Goal: Information Seeking & Learning: Learn about a topic

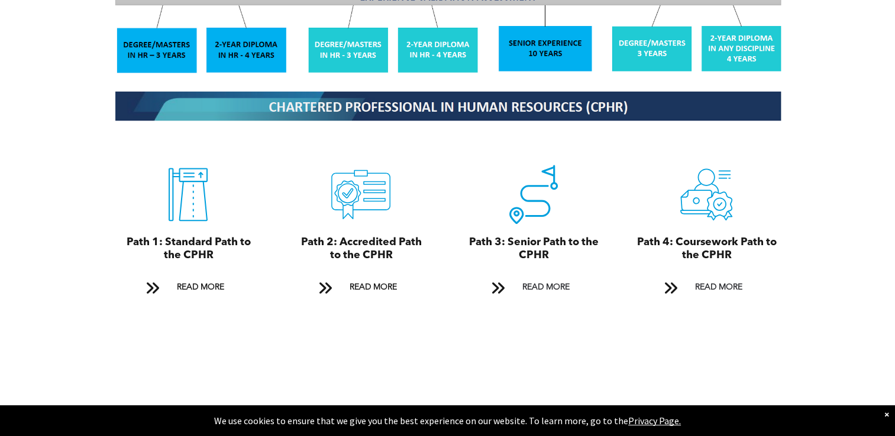
scroll to position [1419, 0]
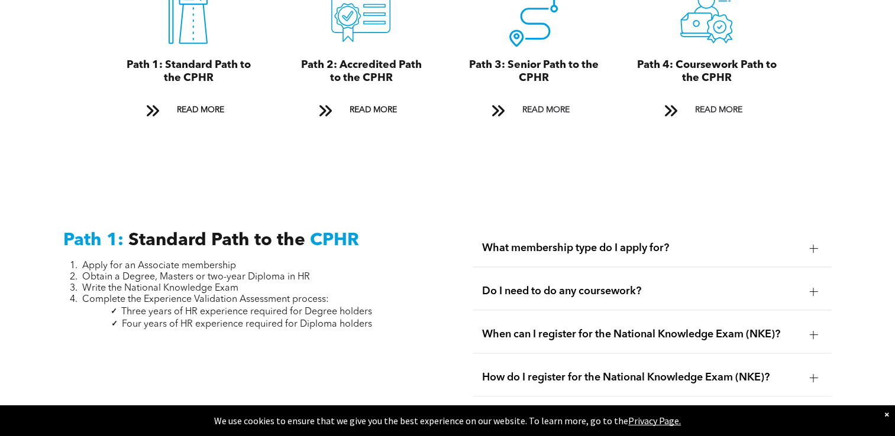
click at [507, 328] on span "When can I register for the National Knowledge Exam (NKE)?" at bounding box center [641, 334] width 318 height 13
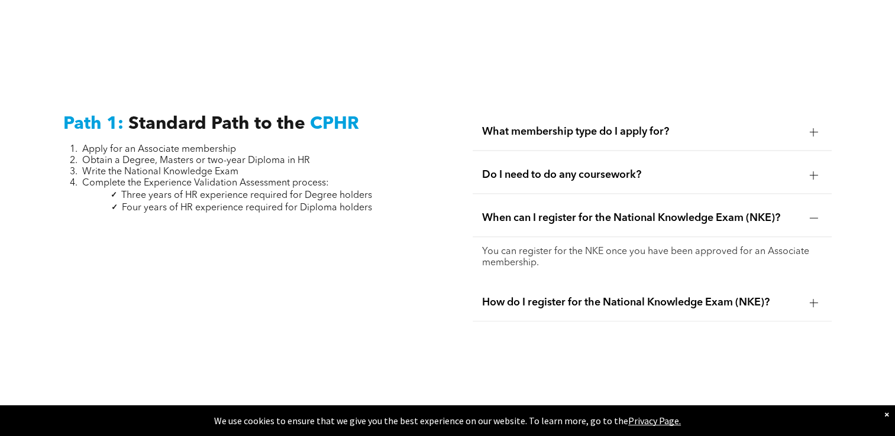
scroll to position [1538, 0]
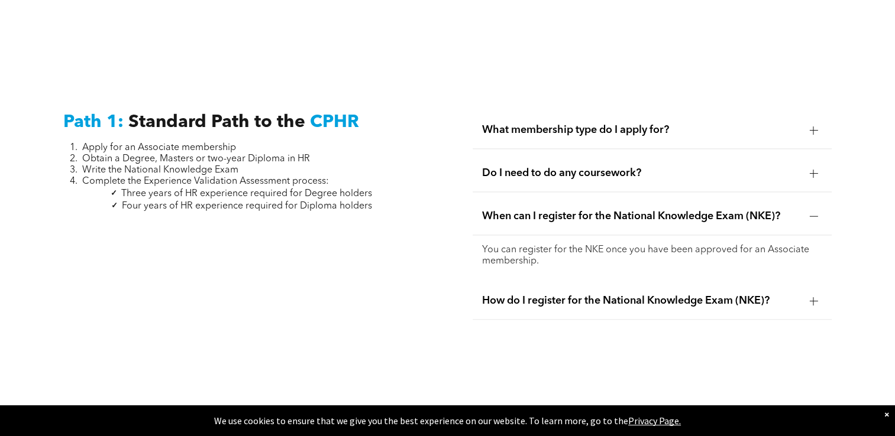
click at [497, 167] on span "Do I need to do any coursework?" at bounding box center [641, 173] width 318 height 13
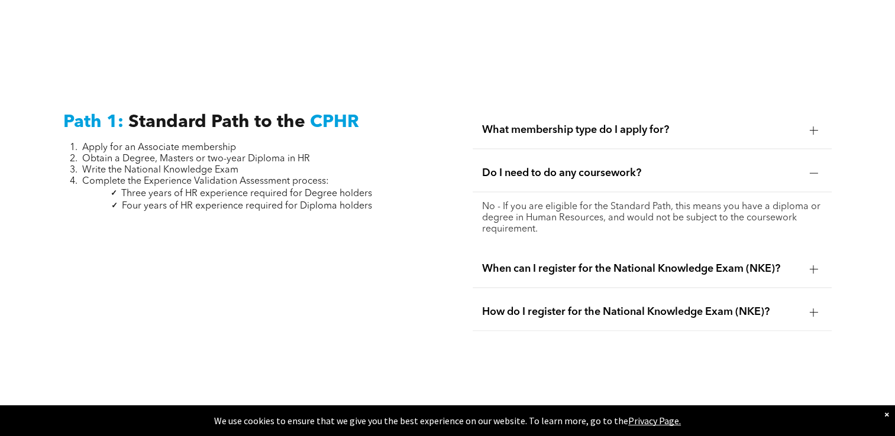
click at [516, 124] on span "What membership type do I apply for?" at bounding box center [641, 130] width 318 height 13
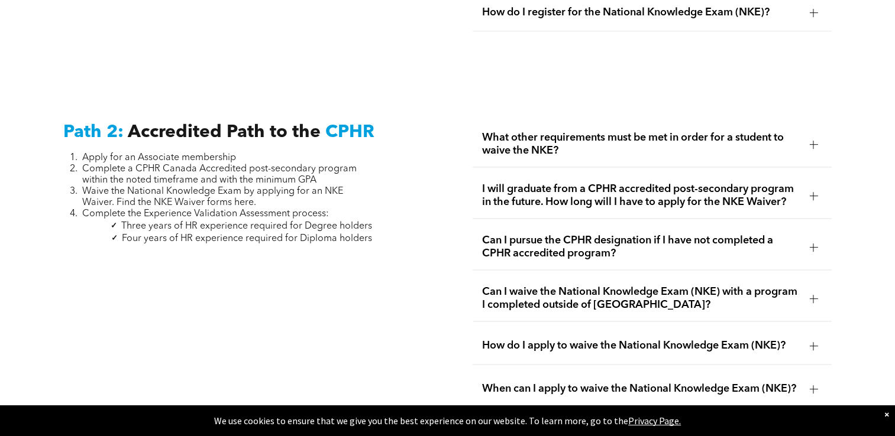
scroll to position [1833, 0]
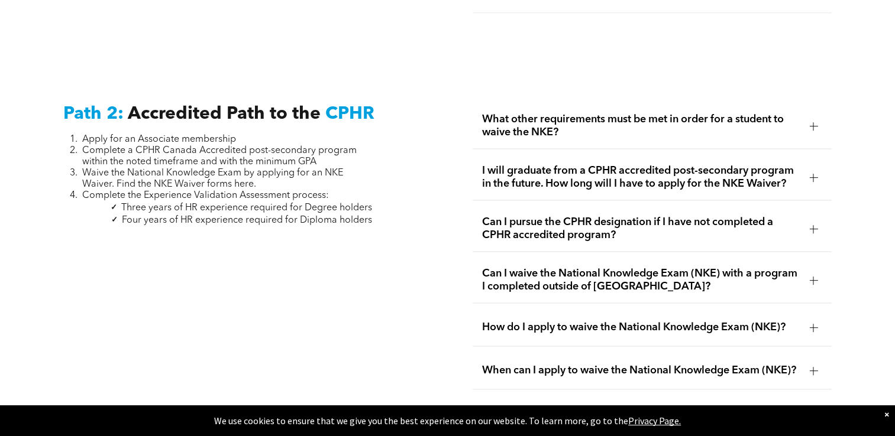
click at [511, 216] on span "Can I pursue the CPHR designation if I have not completed a CPHR accredited pro…" at bounding box center [641, 229] width 318 height 26
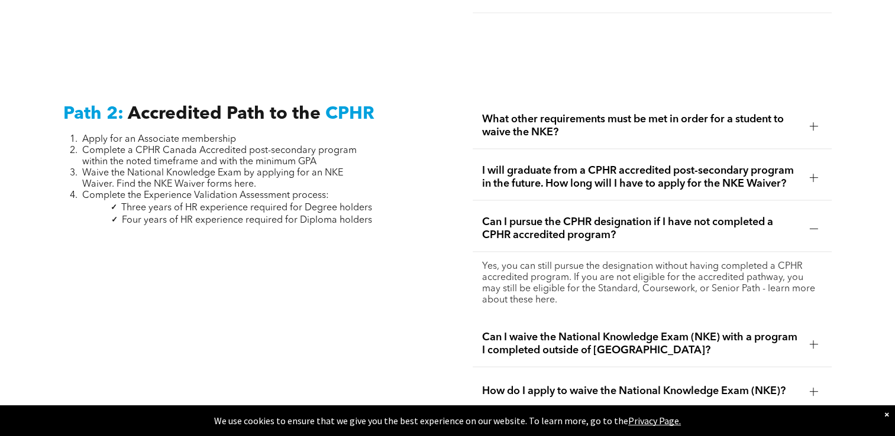
scroll to position [1952, 0]
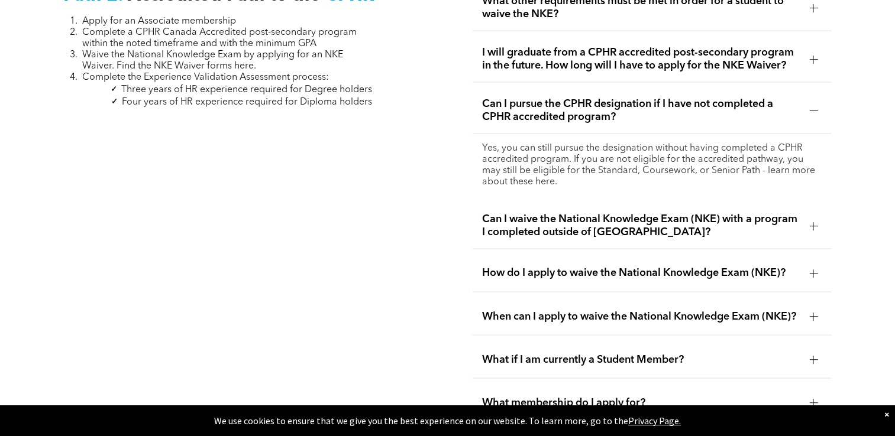
click at [509, 255] on div "How do I apply to waive the National Knowledge Exam (NKE)?" at bounding box center [652, 273] width 359 height 37
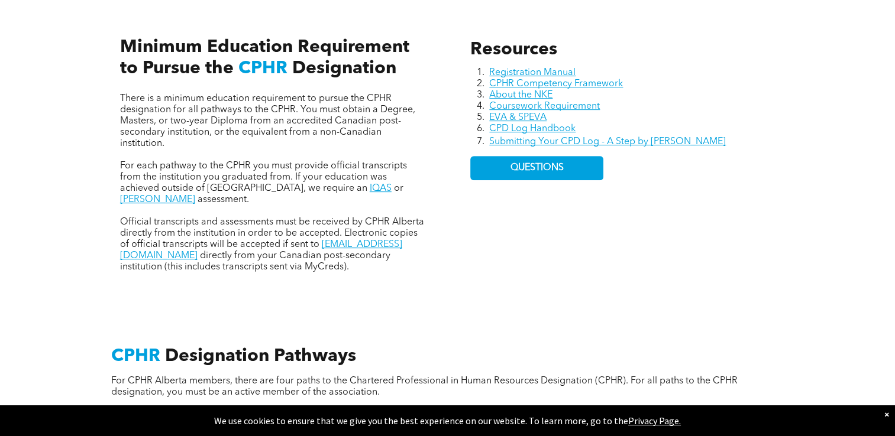
scroll to position [473, 0]
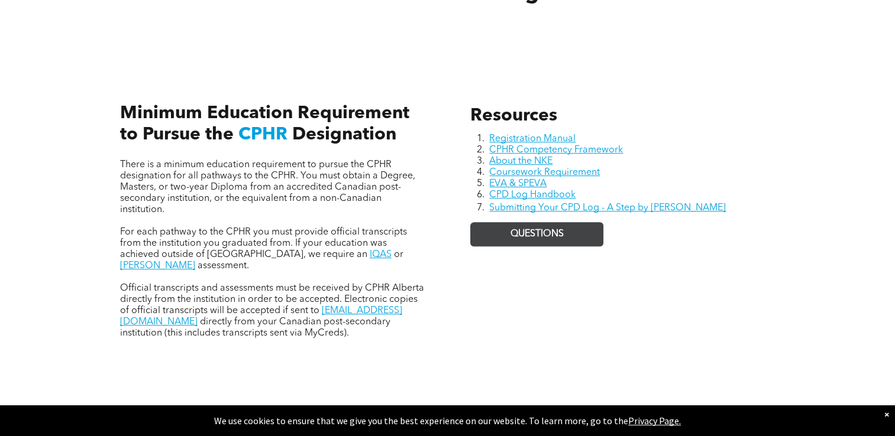
click at [538, 234] on span "QUESTIONS" at bounding box center [536, 234] width 53 height 11
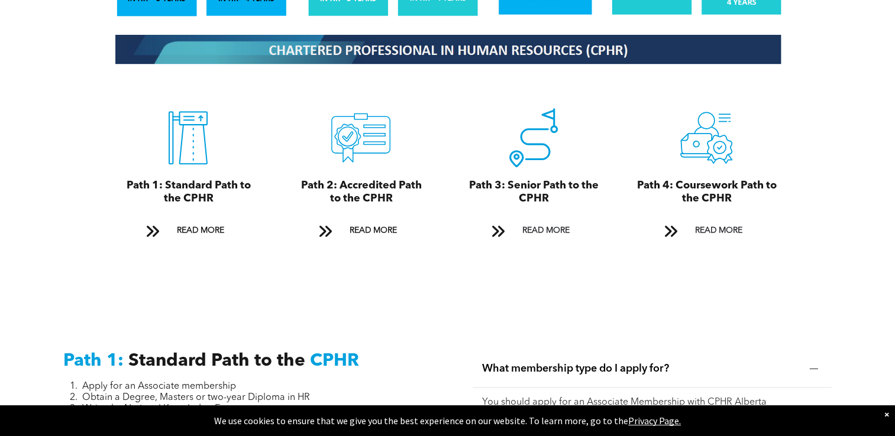
scroll to position [1301, 0]
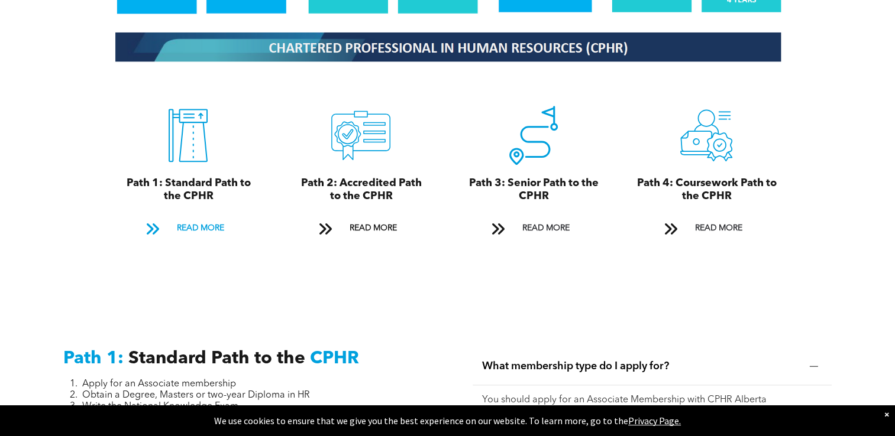
click at [178, 218] on span "READ MORE" at bounding box center [200, 229] width 56 height 22
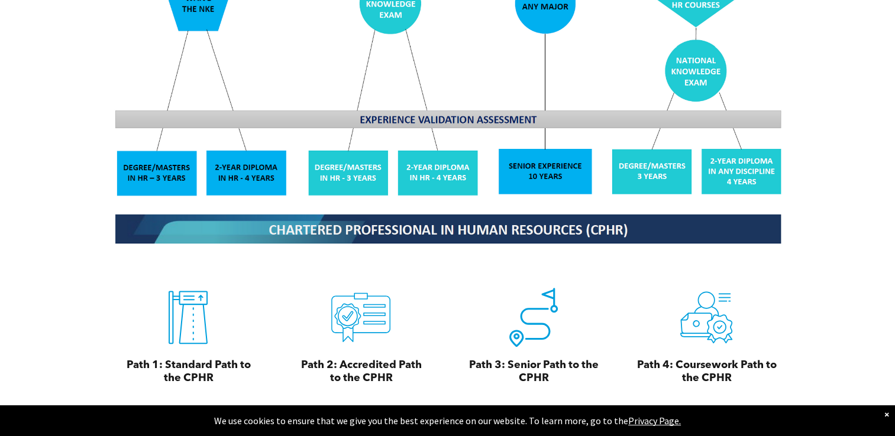
scroll to position [1178, 0]
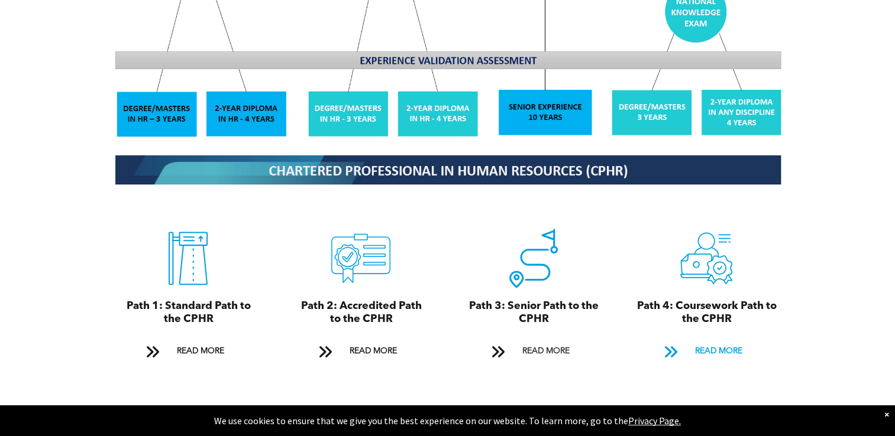
click at [722, 341] on span "READ MORE" at bounding box center [718, 352] width 56 height 22
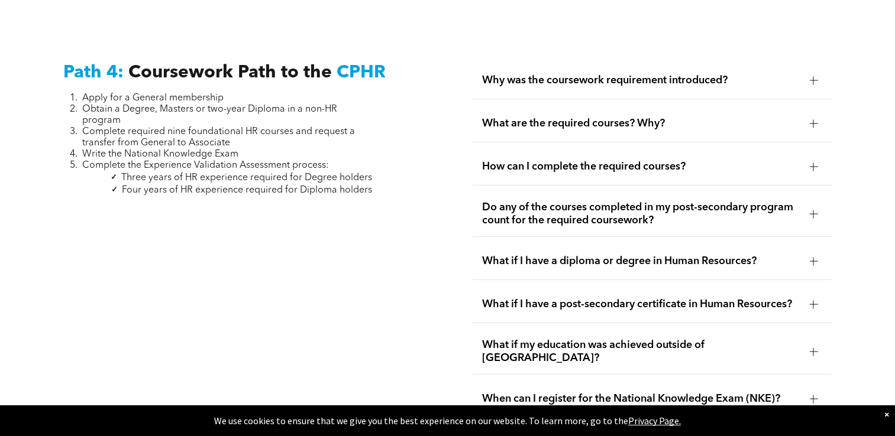
scroll to position [3561, 0]
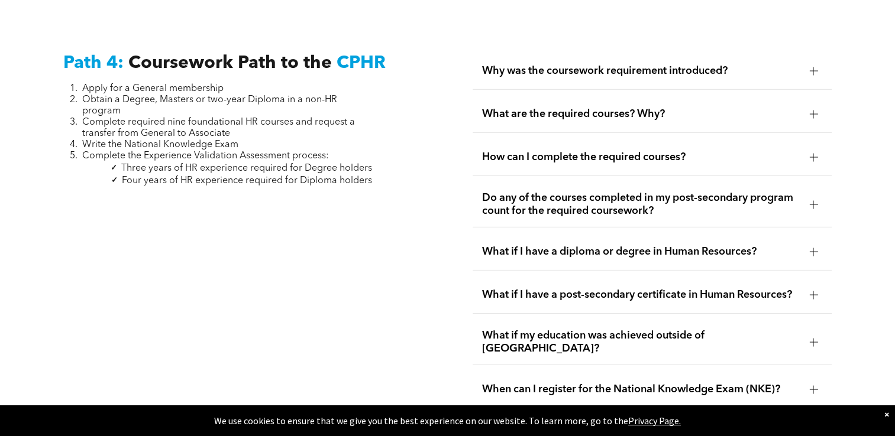
click at [527, 192] on span "Do any of the courses completed in my post-secondary program count for the requ…" at bounding box center [641, 205] width 318 height 26
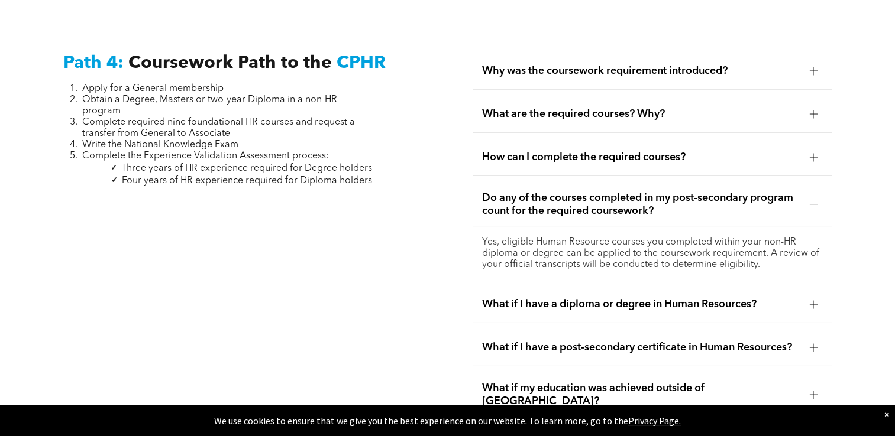
click at [530, 154] on span "How can I complete the required courses?" at bounding box center [641, 157] width 318 height 13
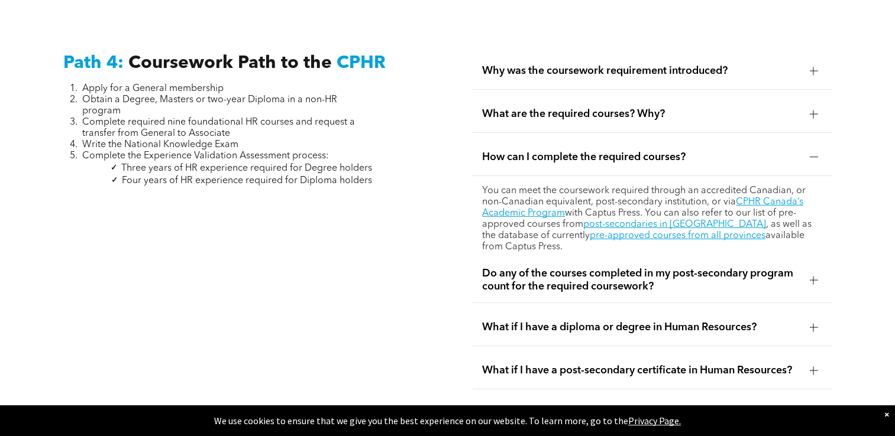
click at [544, 110] on span "What are the required courses? Why?" at bounding box center [641, 114] width 318 height 13
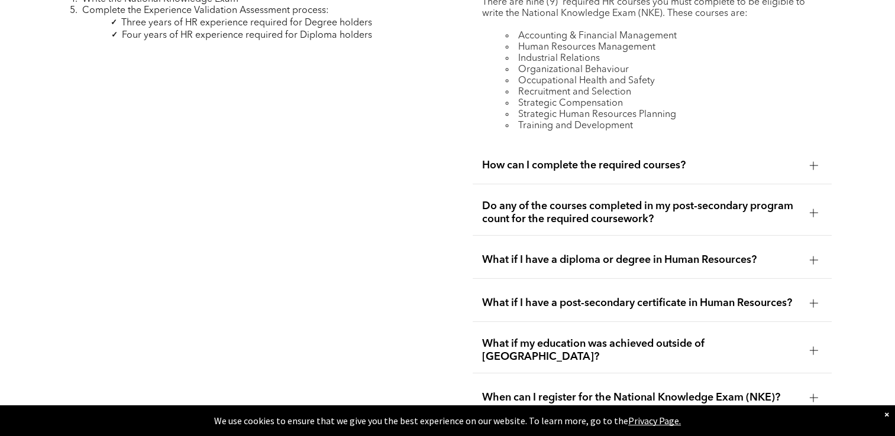
scroll to position [3738, 0]
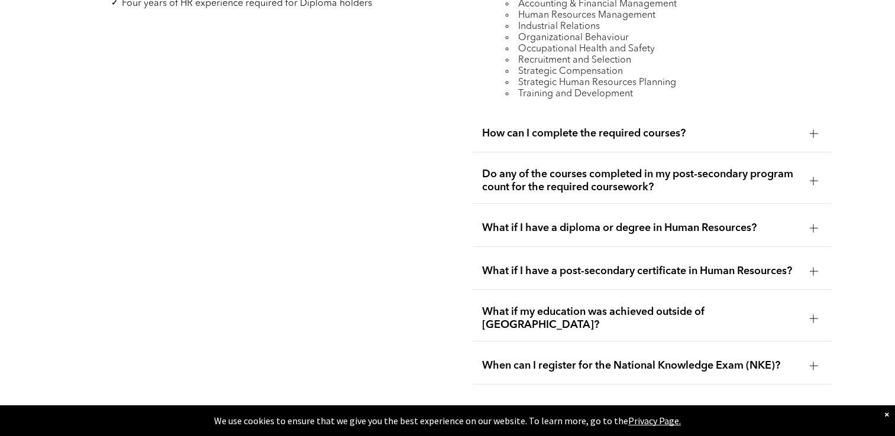
click at [584, 129] on span "How can I complete the required courses?" at bounding box center [641, 133] width 318 height 13
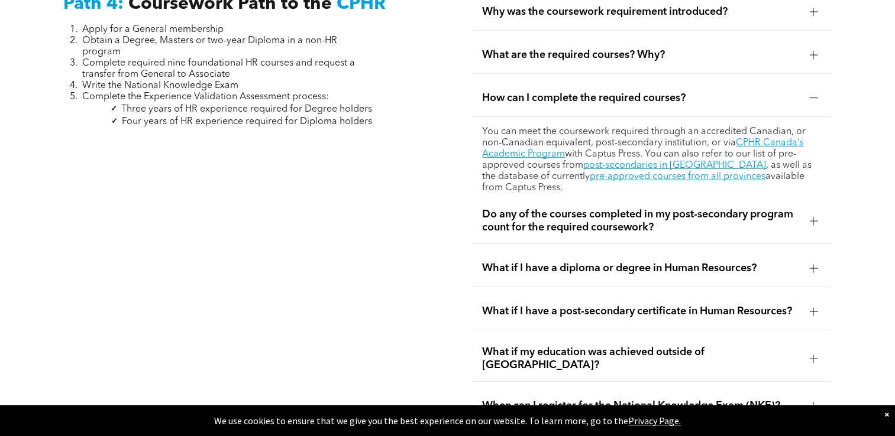
scroll to position [3679, 0]
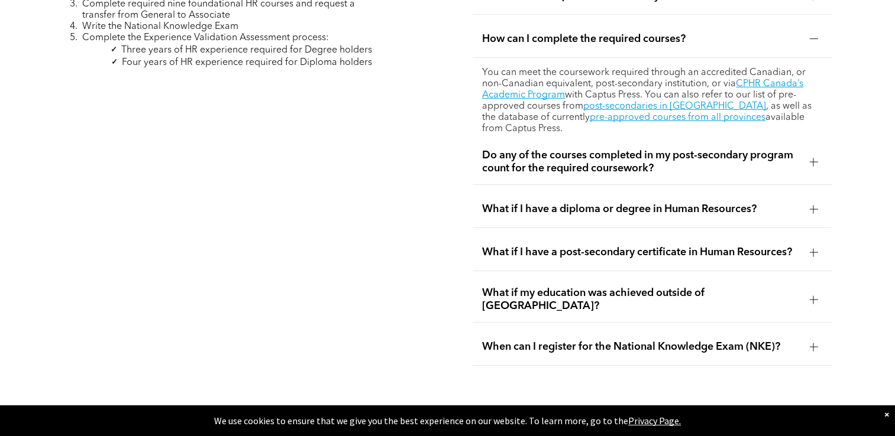
click at [545, 149] on span "Do any of the courses completed in my post-secondary program count for the requ…" at bounding box center [641, 162] width 318 height 26
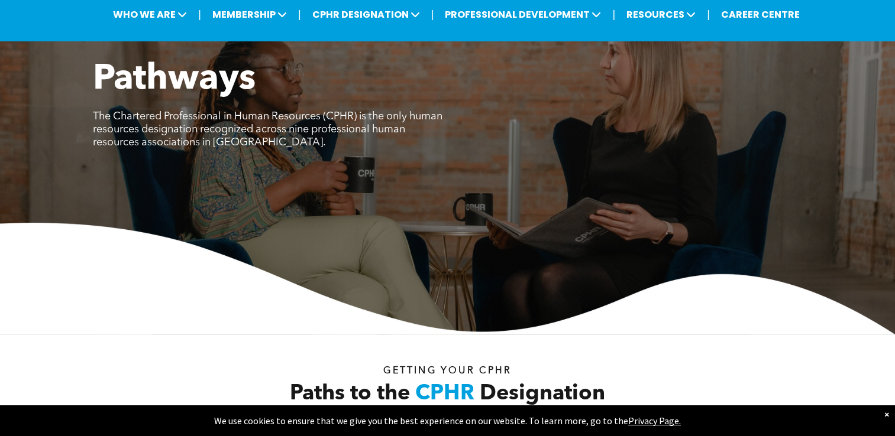
scroll to position [0, 0]
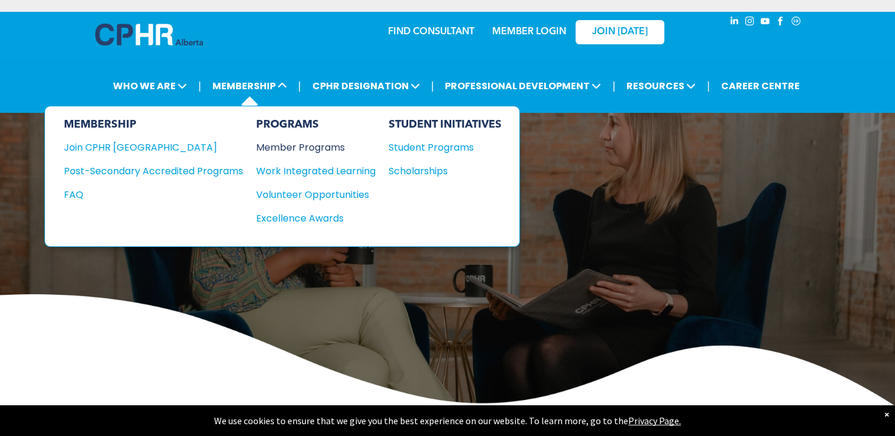
click at [267, 144] on div "Member Programs" at bounding box center [310, 147] width 108 height 15
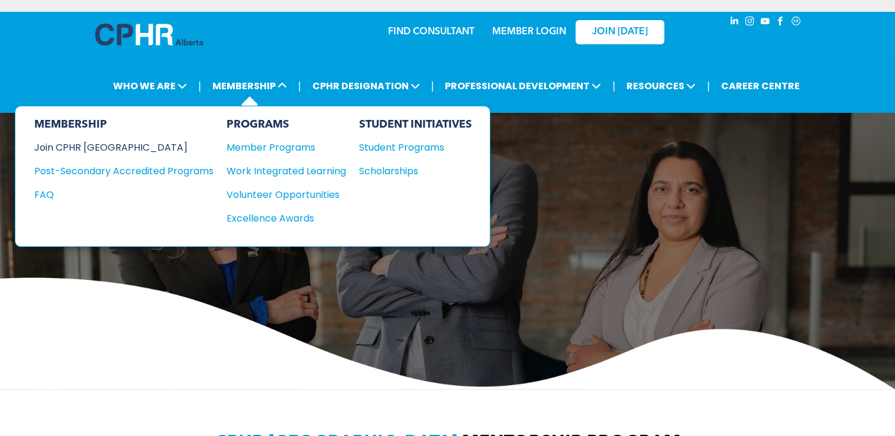
click at [111, 148] on div "Join CPHR [GEOGRAPHIC_DATA]" at bounding box center [114, 147] width 161 height 15
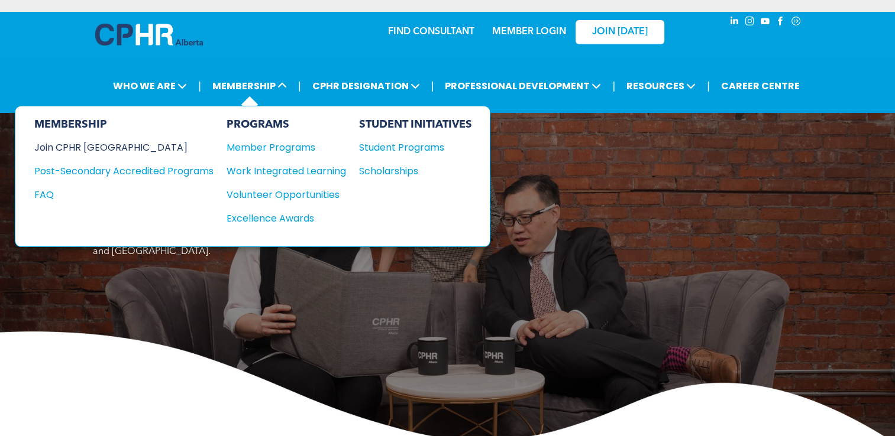
click at [106, 144] on div "Join CPHR [GEOGRAPHIC_DATA]" at bounding box center [114, 147] width 161 height 15
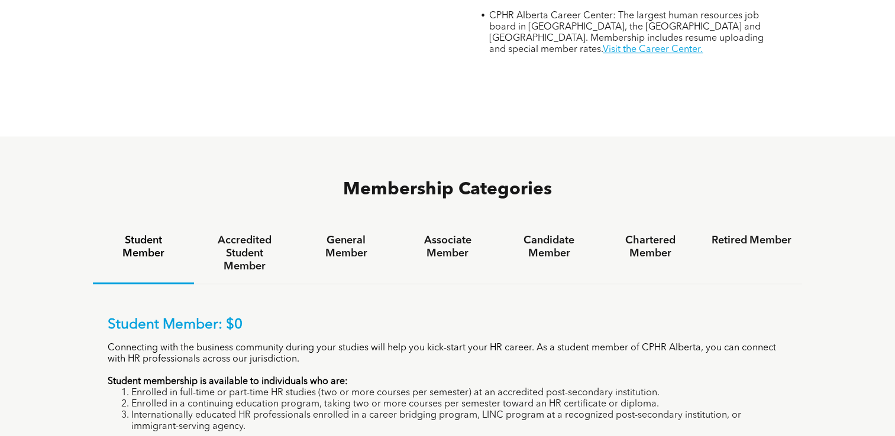
scroll to position [651, 0]
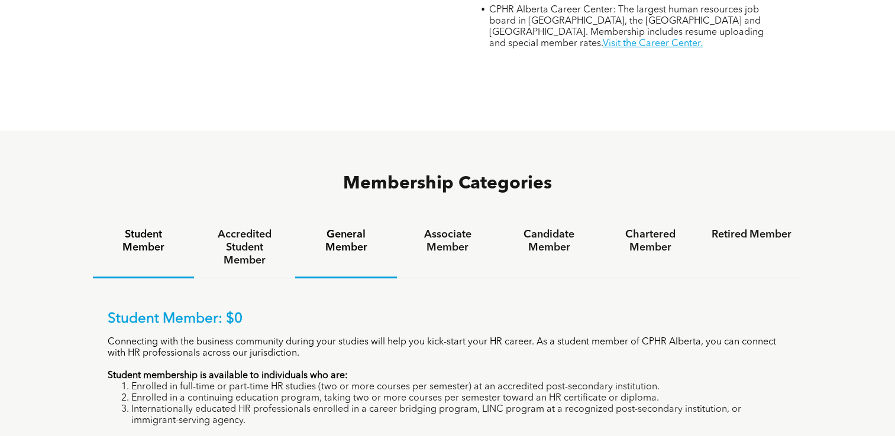
click at [342, 228] on h4 "General Member" at bounding box center [346, 241] width 80 height 26
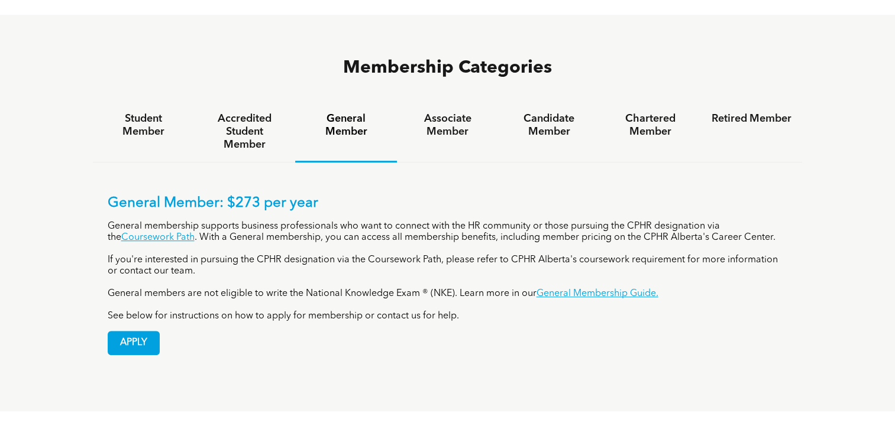
scroll to position [769, 0]
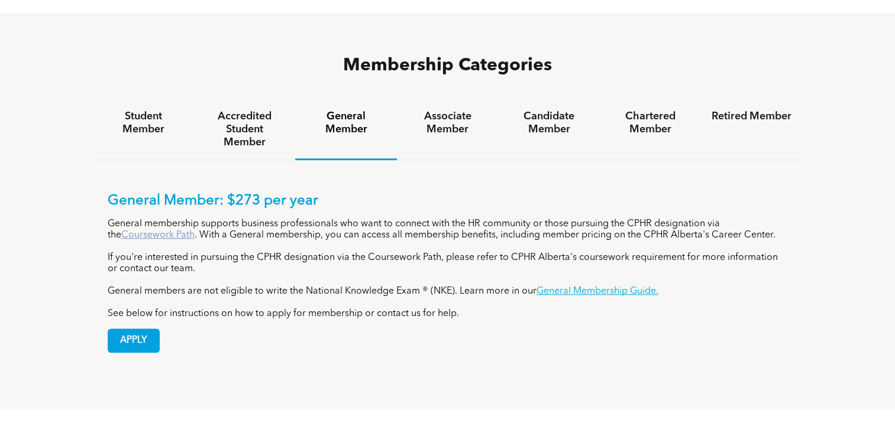
click at [170, 231] on link "Coursework Path" at bounding box center [157, 235] width 73 height 9
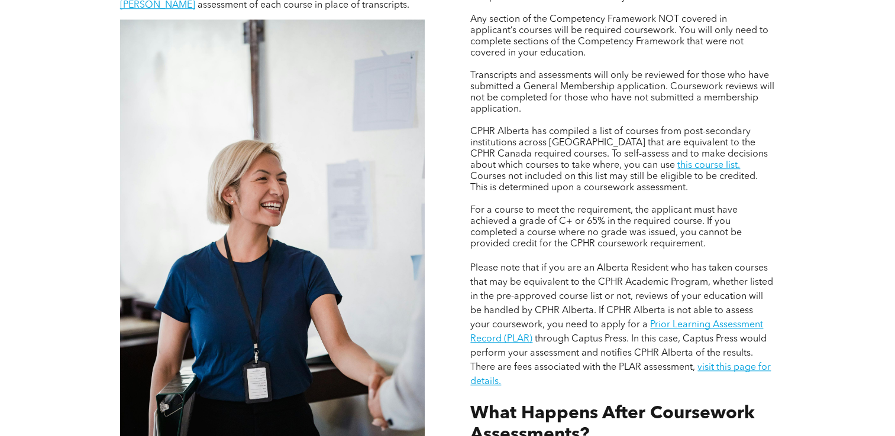
scroll to position [946, 0]
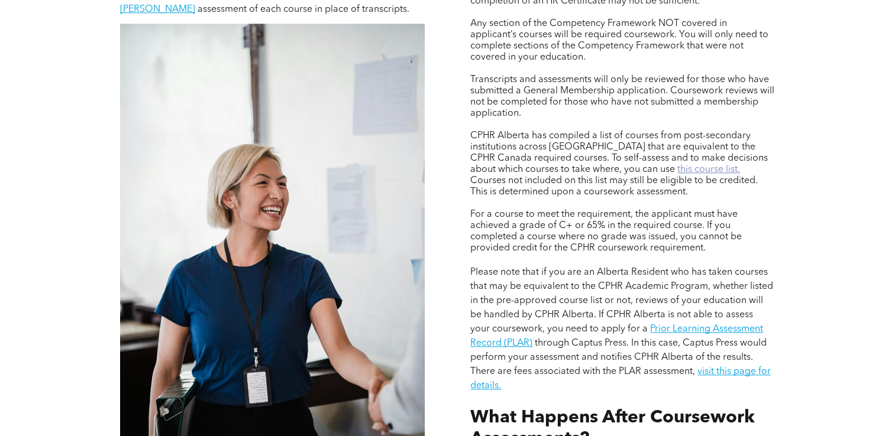
click at [677, 172] on link "this course list." at bounding box center [708, 169] width 63 height 9
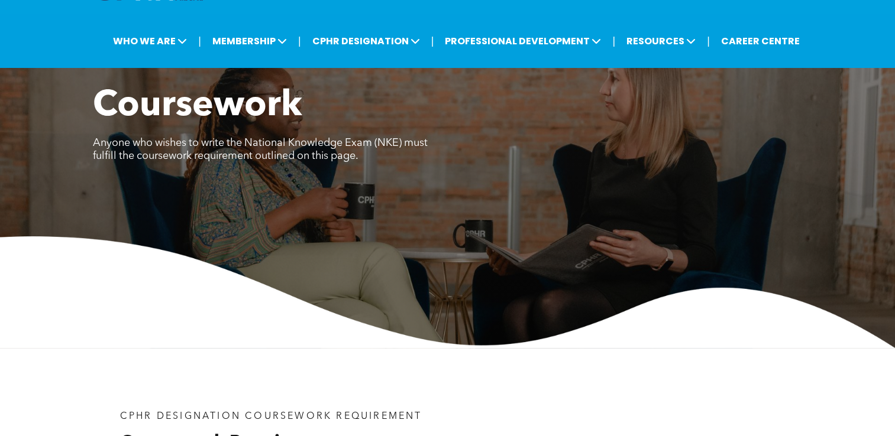
scroll to position [0, 0]
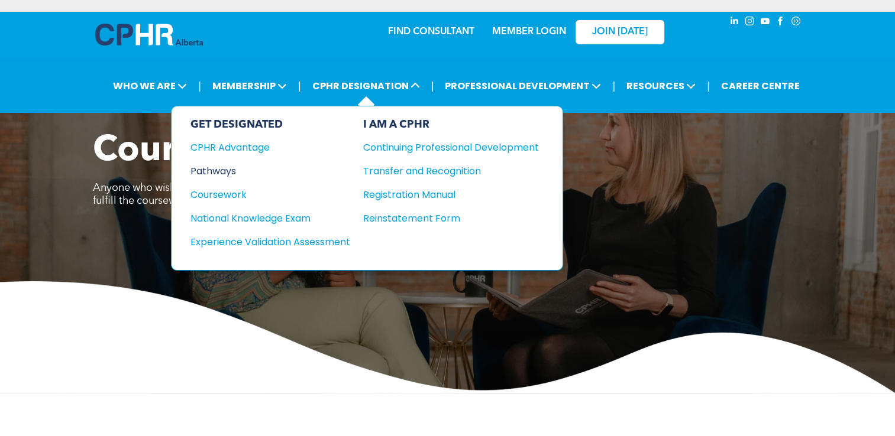
click at [228, 172] on div "Pathways" at bounding box center [262, 171] width 144 height 15
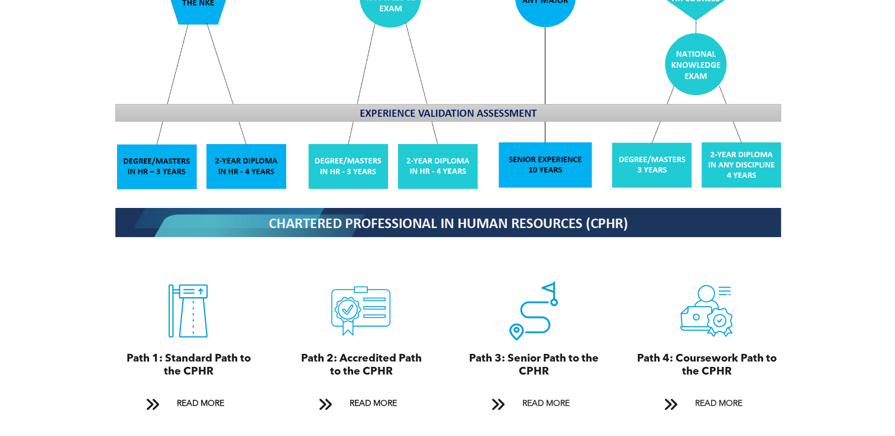
scroll to position [1242, 0]
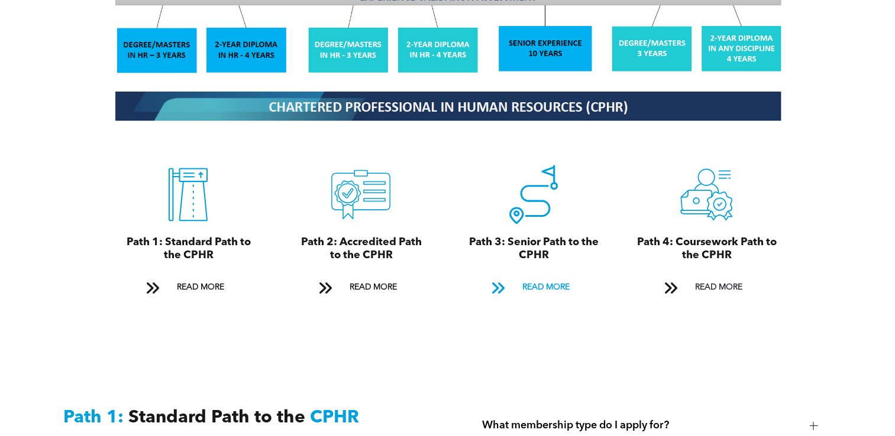
click at [499, 280] on span at bounding box center [497, 288] width 15 height 16
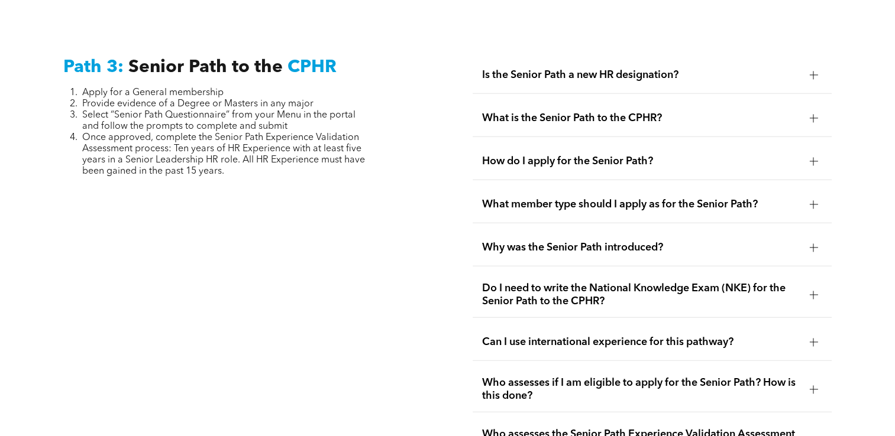
scroll to position [2946, 0]
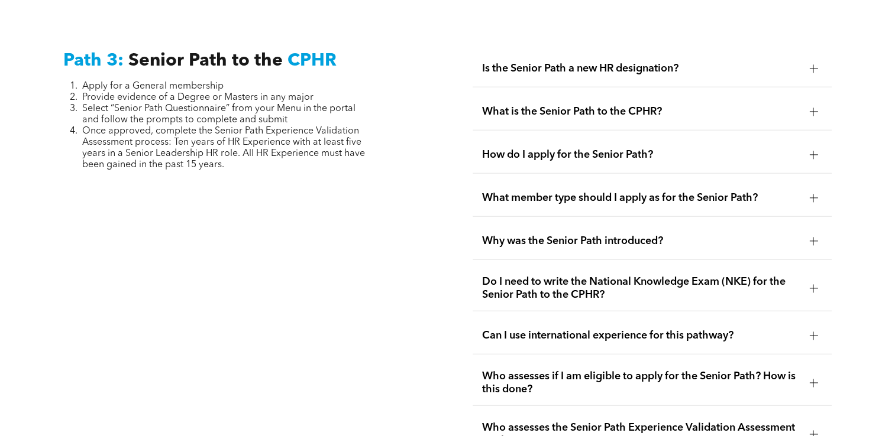
click at [616, 105] on span "What is the Senior Path to the CPHR?" at bounding box center [641, 111] width 318 height 13
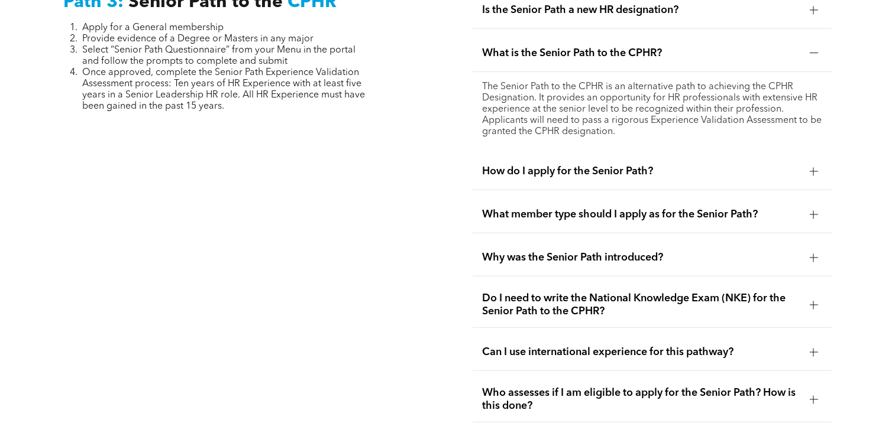
scroll to position [3005, 0]
click at [544, 166] on span "How do I apply for the Senior Path?" at bounding box center [641, 170] width 318 height 13
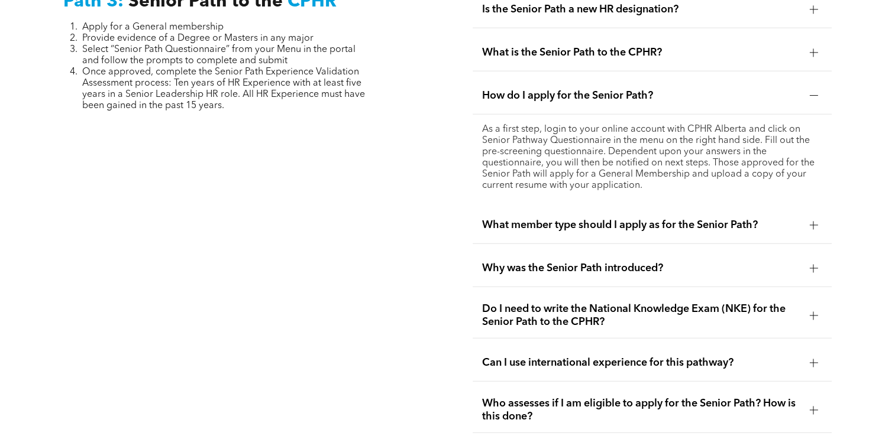
click at [544, 219] on span "What member type should I apply as for the Senior Path?" at bounding box center [641, 225] width 318 height 13
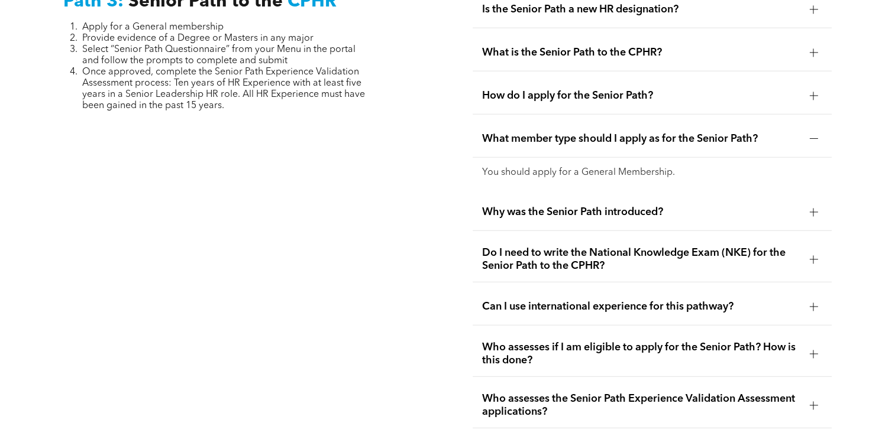
click at [546, 210] on span "Why was the Senior Path introduced?" at bounding box center [641, 212] width 318 height 13
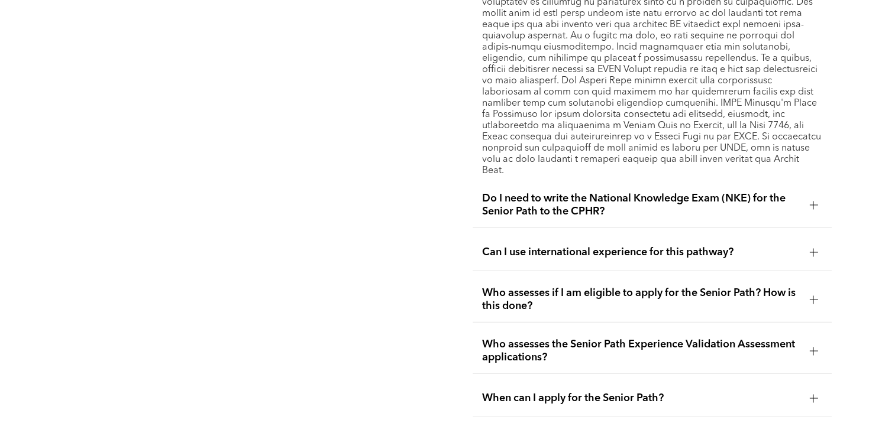
scroll to position [3242, 0]
click at [528, 245] on span "Can I use international experience for this pathway?" at bounding box center [641, 251] width 318 height 13
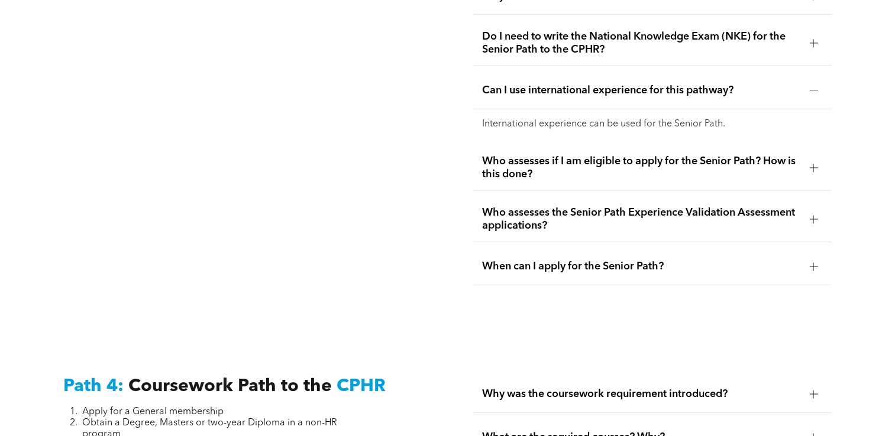
scroll to position [3183, 0]
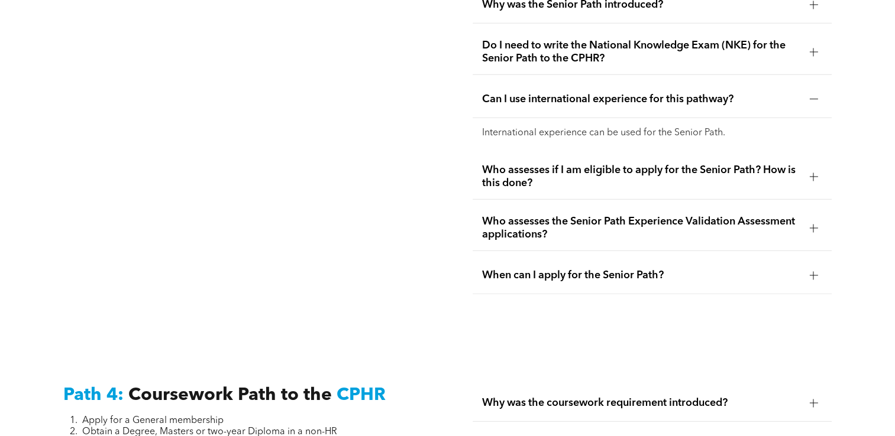
click at [535, 165] on span "Who assesses if I am eligible to apply for the Senior Path? How is this done?" at bounding box center [641, 177] width 318 height 26
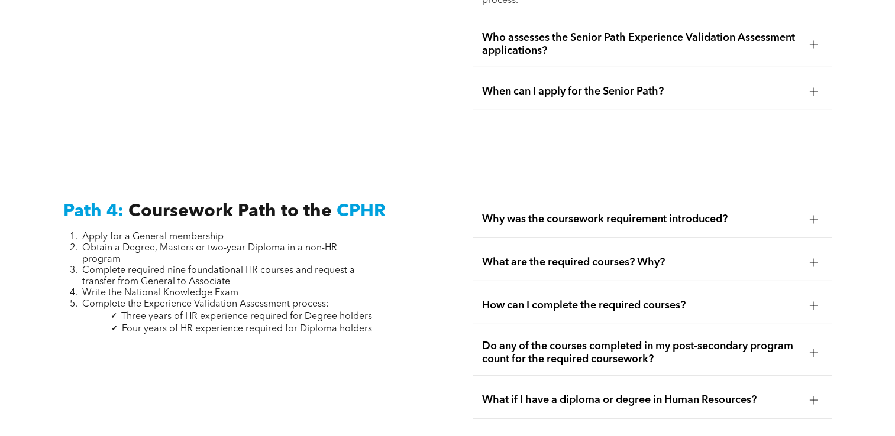
scroll to position [3419, 0]
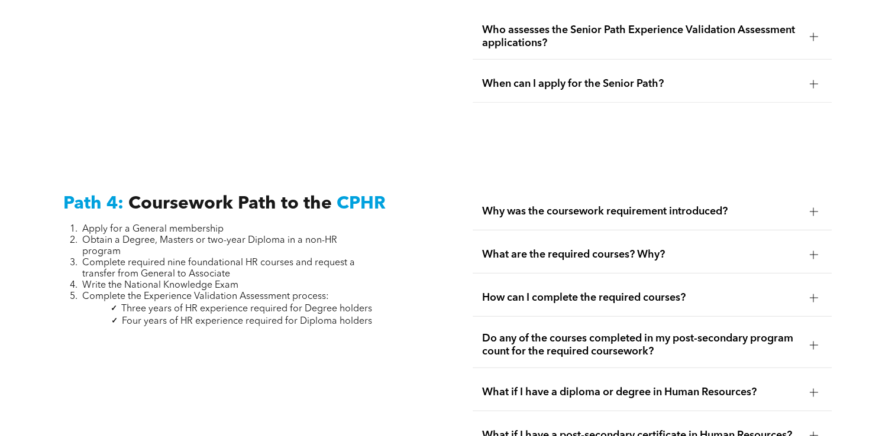
click at [526, 208] on span "Why was the coursework requirement introduced?" at bounding box center [641, 211] width 318 height 13
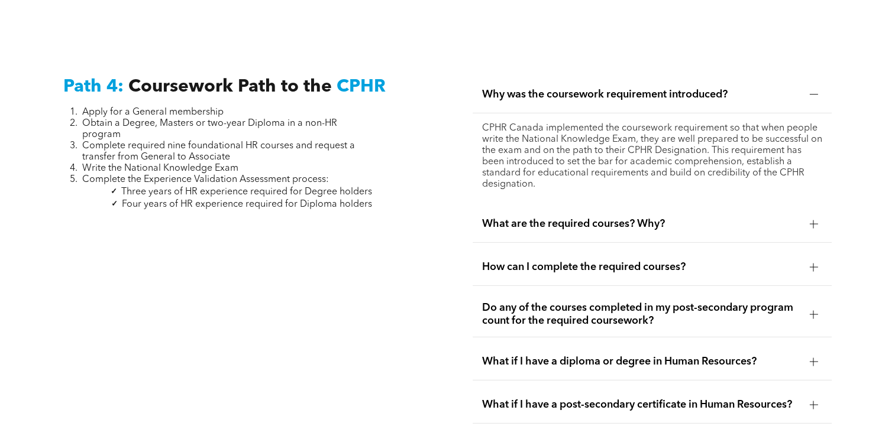
scroll to position [3538, 0]
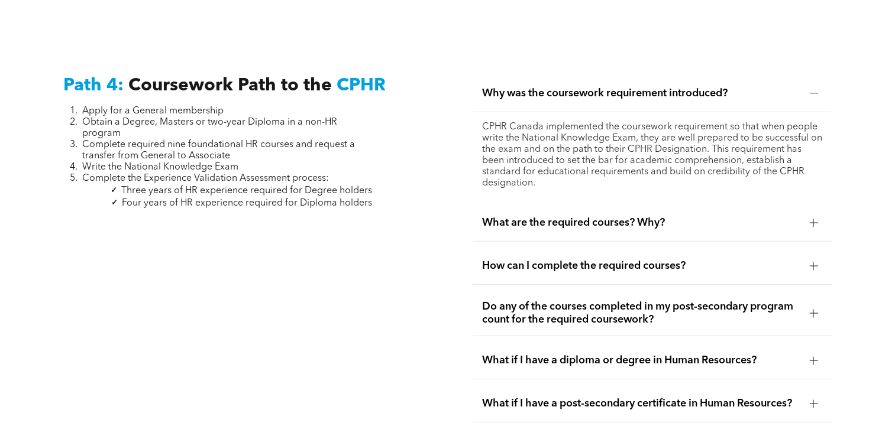
click at [525, 216] on span "What are the required courses? Why?" at bounding box center [641, 222] width 318 height 13
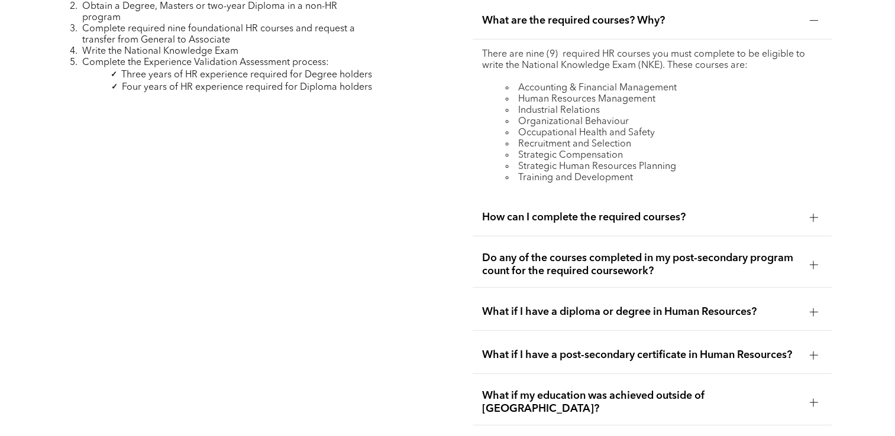
scroll to position [3656, 0]
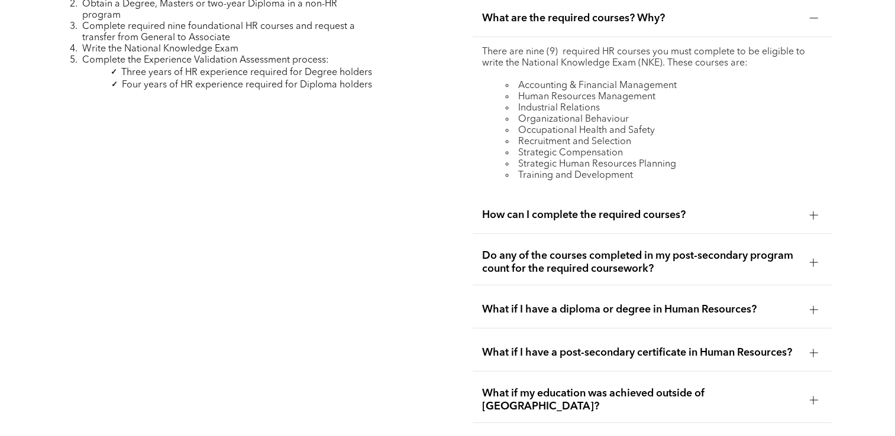
click at [538, 209] on span "How can I complete the required courses?" at bounding box center [641, 215] width 318 height 13
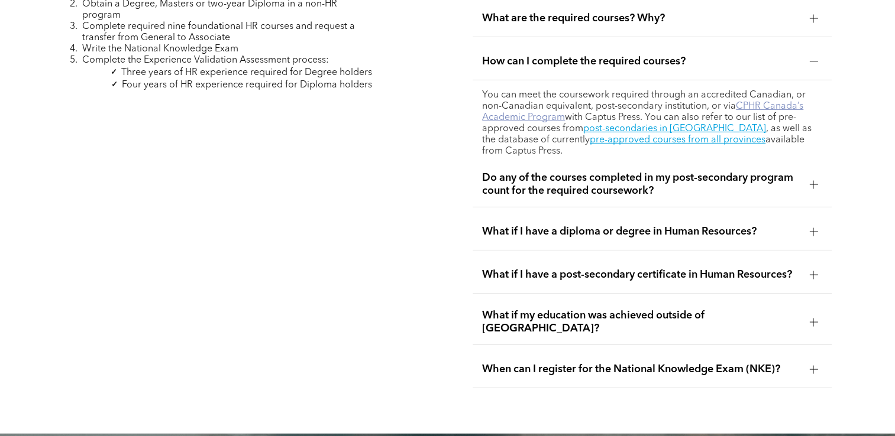
click at [549, 109] on link "CPHR Canada’s Academic Program" at bounding box center [642, 112] width 321 height 21
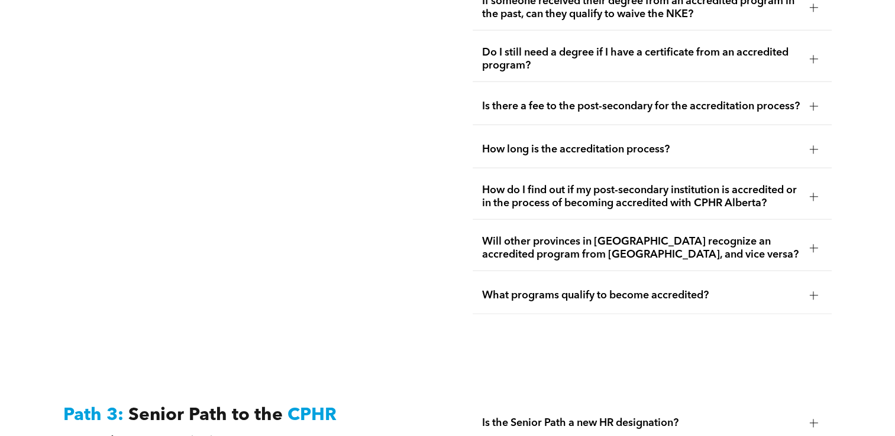
scroll to position [2532, 0]
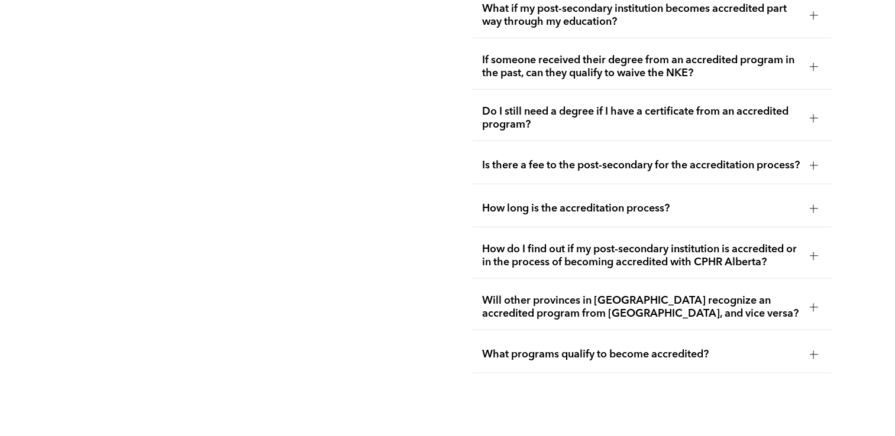
click at [565, 105] on span "Do I still need a degree if I have a certificate from an accredited program?" at bounding box center [641, 118] width 318 height 26
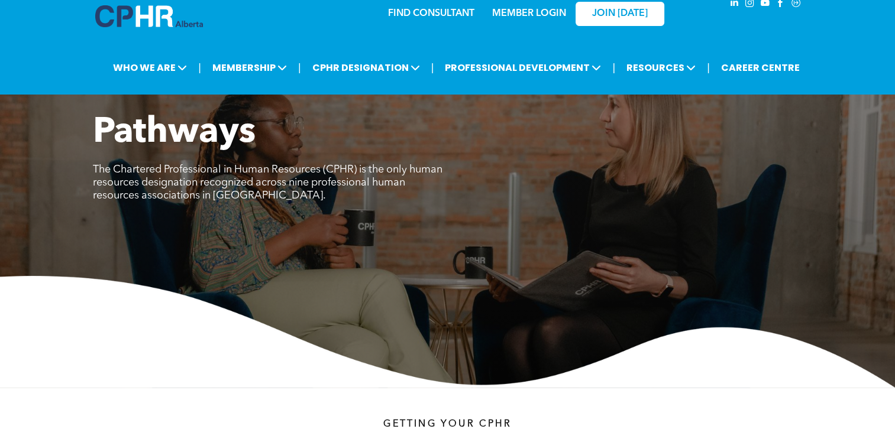
scroll to position [0, 0]
